Goal: Task Accomplishment & Management: Use online tool/utility

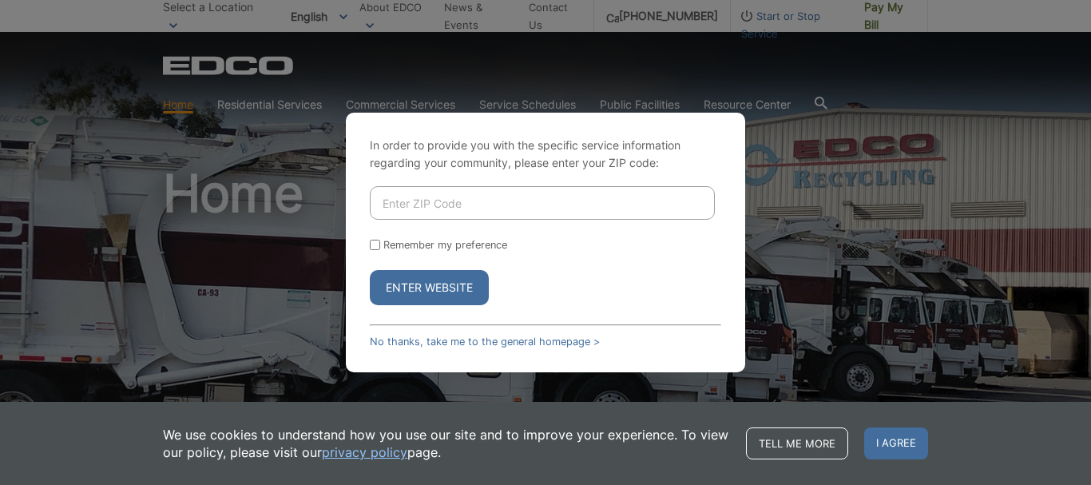
click at [460, 204] on input "Enter ZIP Code" at bounding box center [542, 203] width 345 height 34
type input "92028"
click at [375, 244] on input "Remember my preference" at bounding box center [375, 245] width 10 height 10
checkbox input "true"
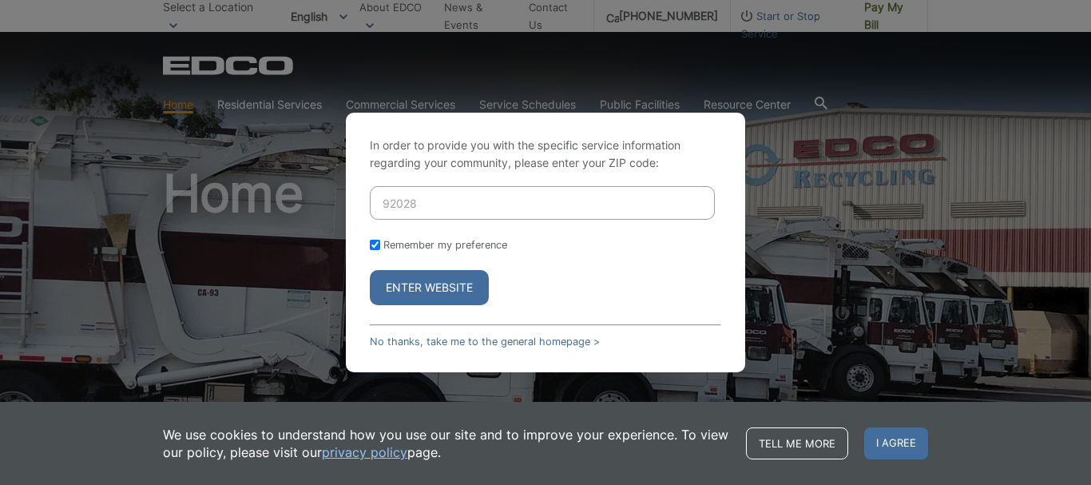
click at [401, 279] on button "Enter Website" at bounding box center [429, 287] width 119 height 35
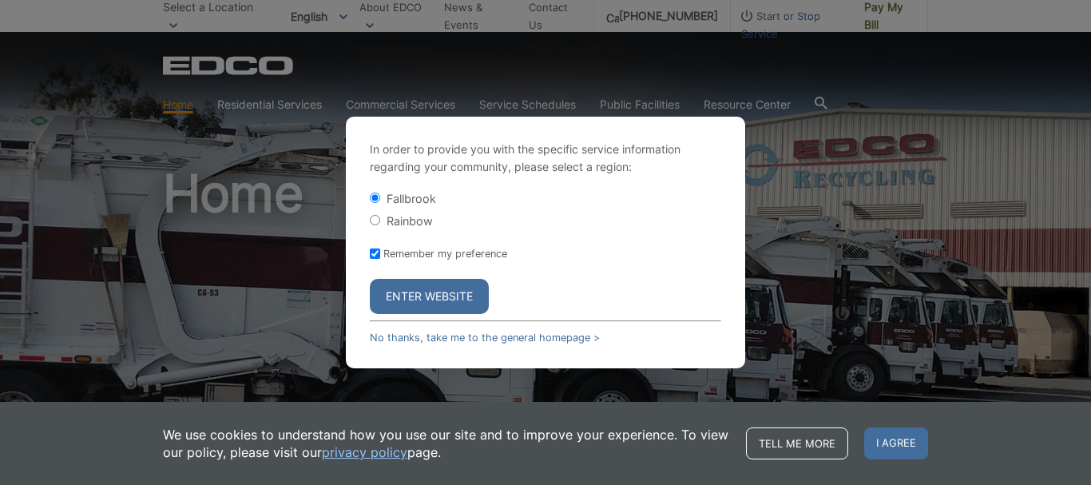
click at [454, 290] on button "Enter Website" at bounding box center [429, 296] width 119 height 35
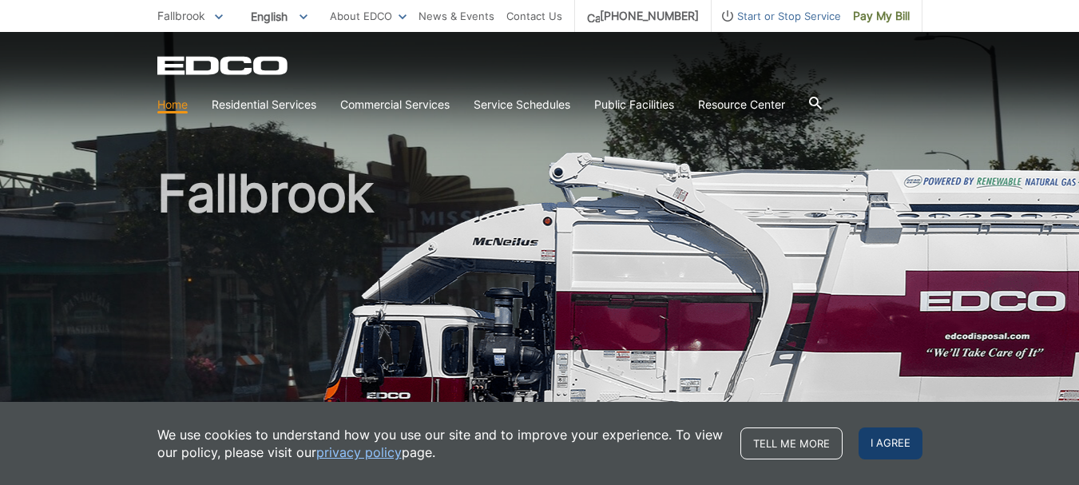
click at [876, 450] on span "I agree" at bounding box center [891, 443] width 64 height 32
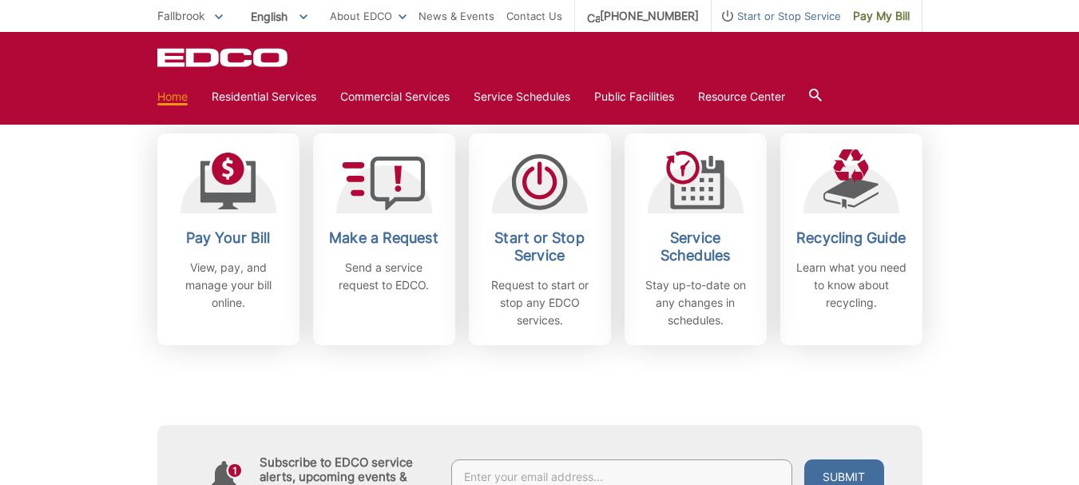
scroll to position [490, 0]
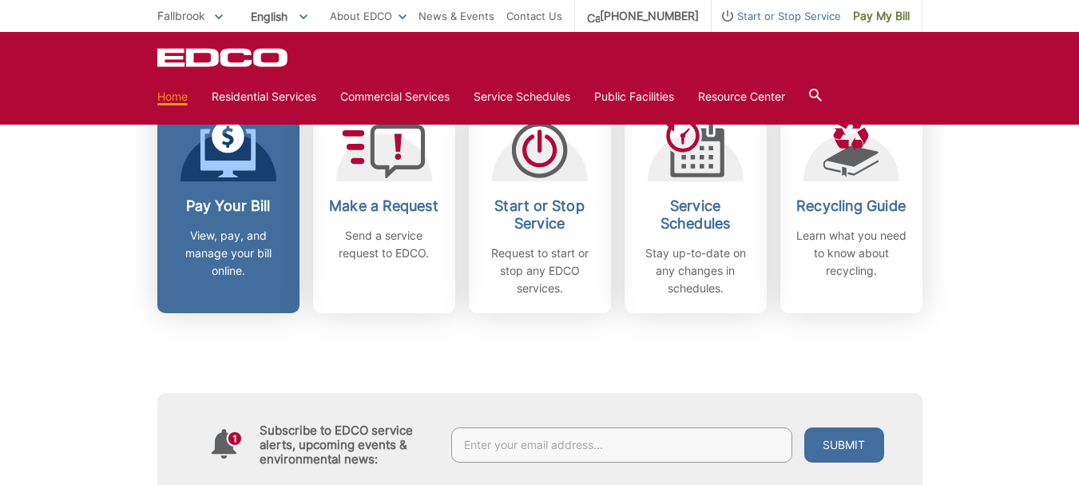
click at [211, 240] on p "View, pay, and manage your bill online." at bounding box center [228, 253] width 118 height 53
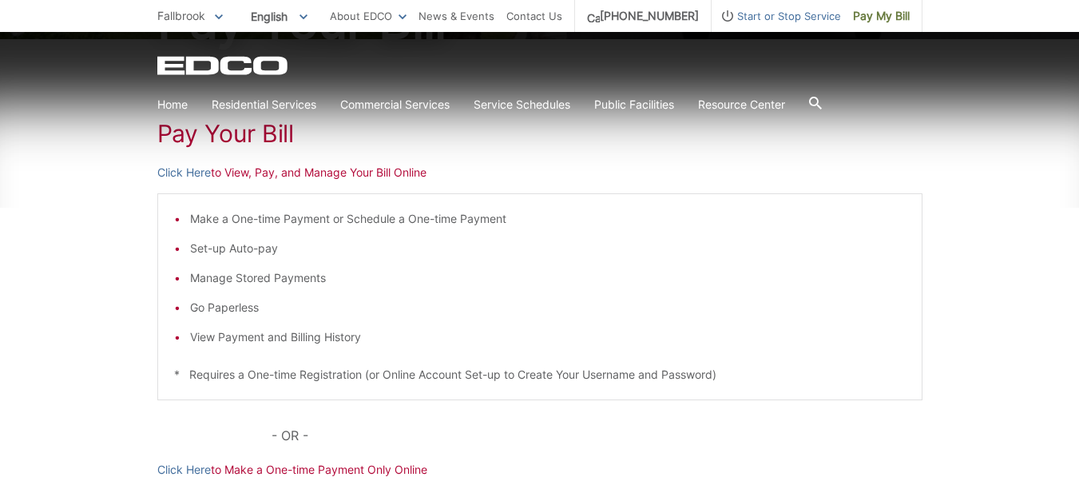
scroll to position [256, 0]
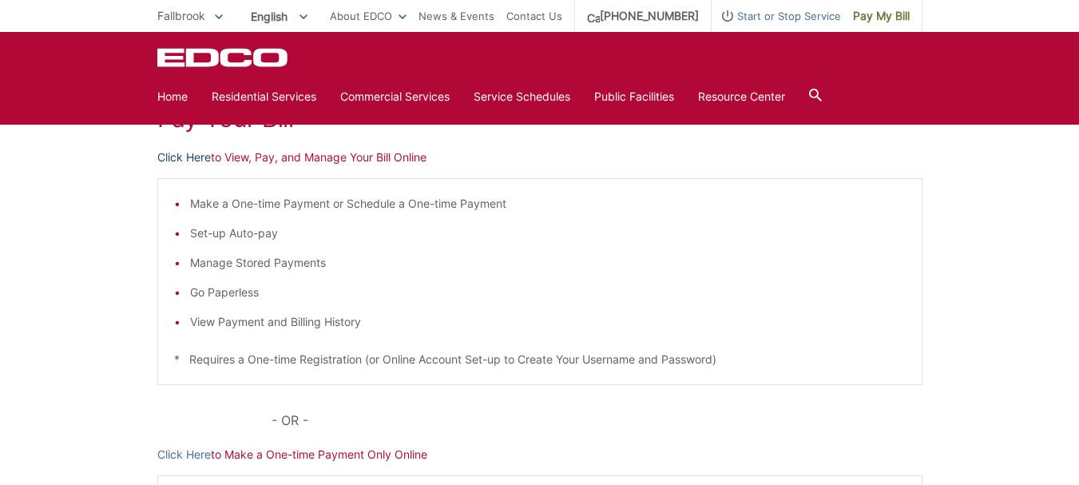
click at [197, 157] on link "Click Here" at bounding box center [184, 158] width 54 height 18
